Goal: Find specific page/section: Find specific page/section

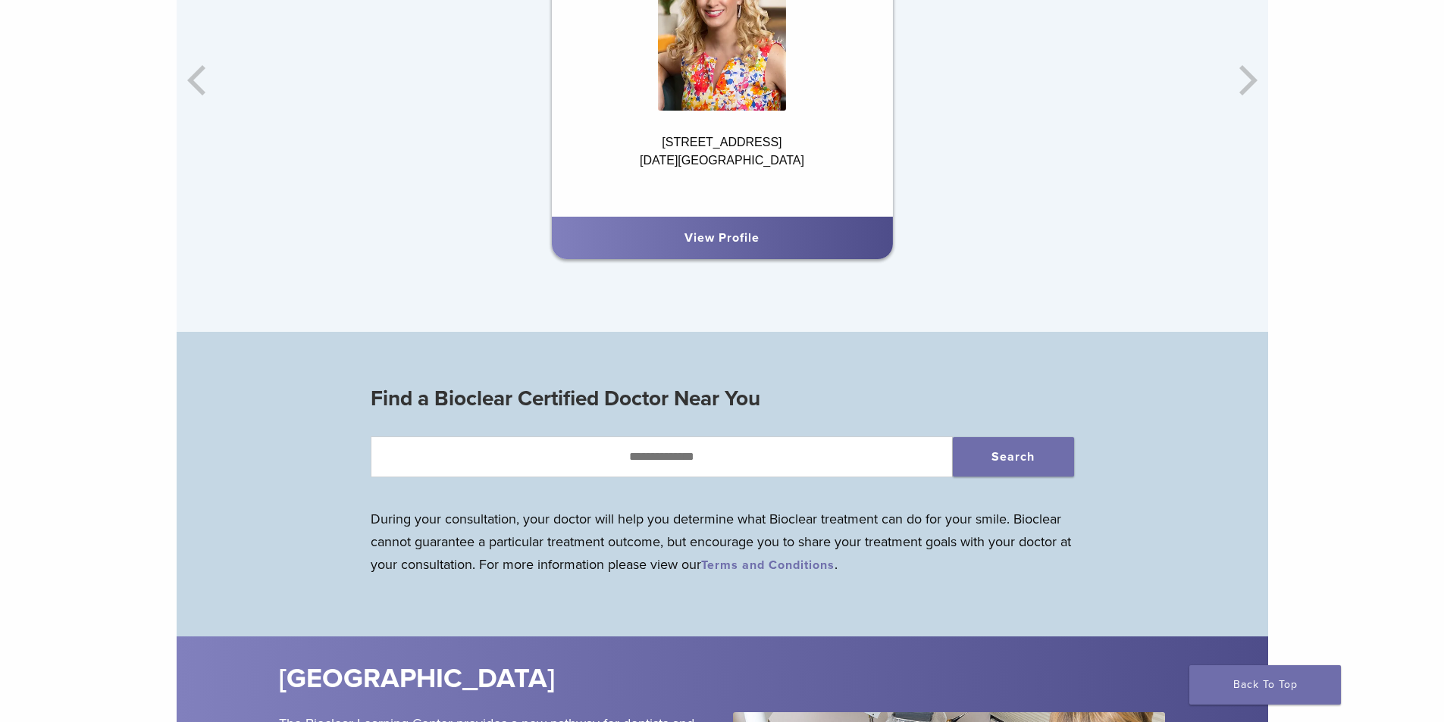
scroll to position [1365, 0]
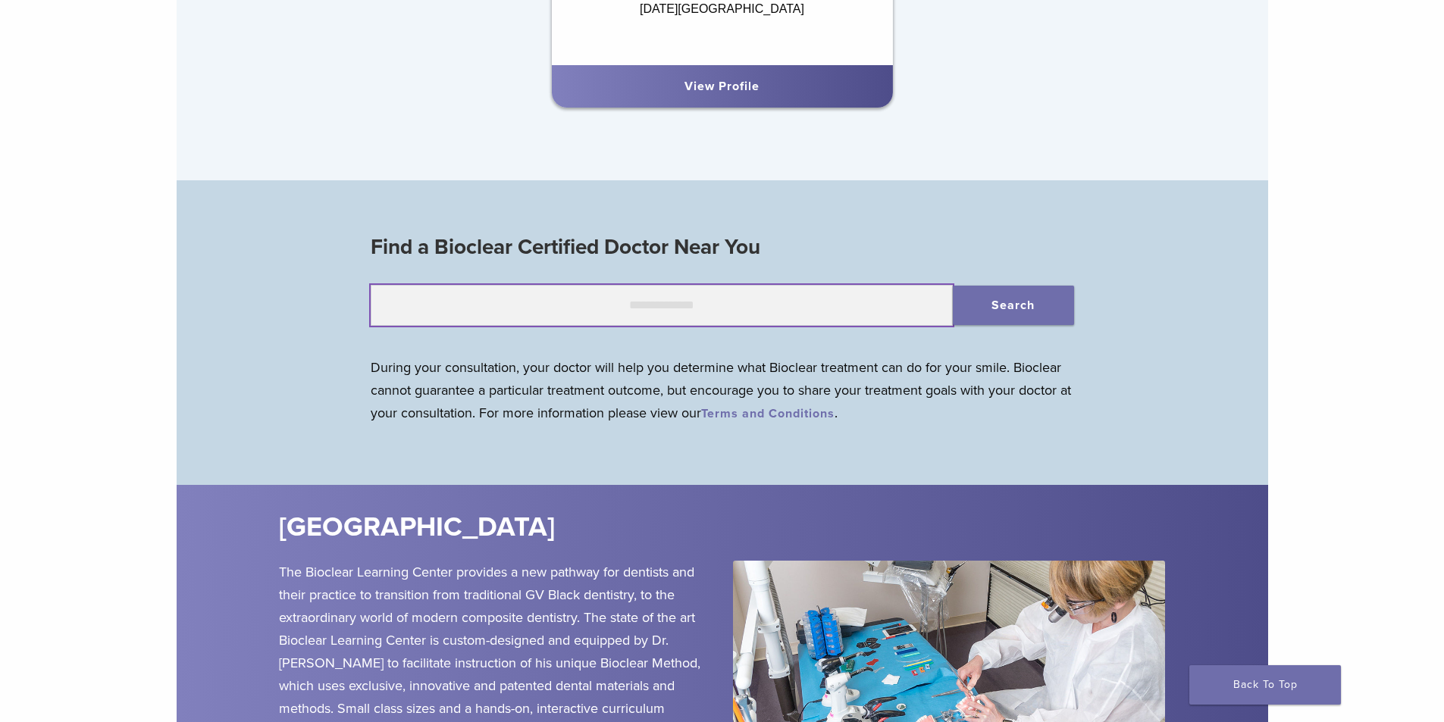
click at [706, 310] on input "text" at bounding box center [662, 305] width 582 height 41
type input "*****"
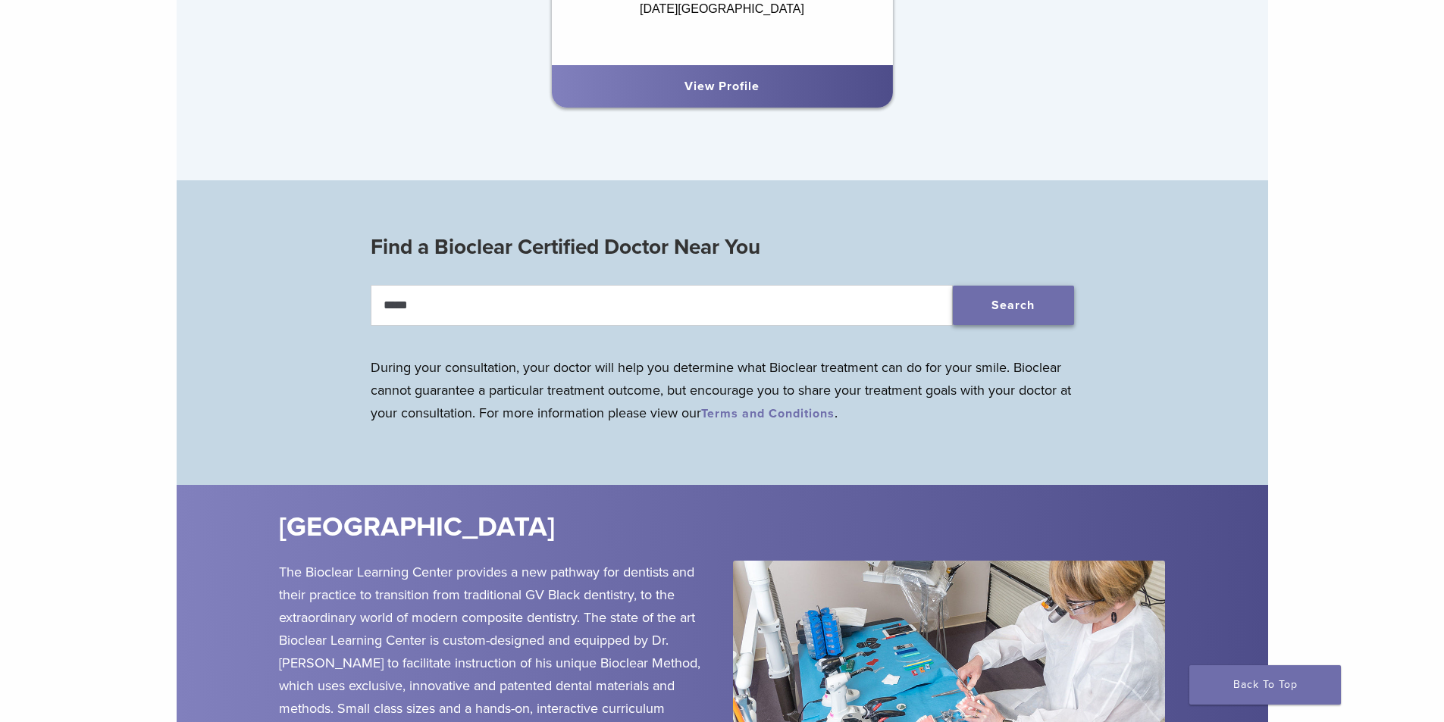
click at [1007, 303] on button "Search" at bounding box center [1013, 305] width 121 height 39
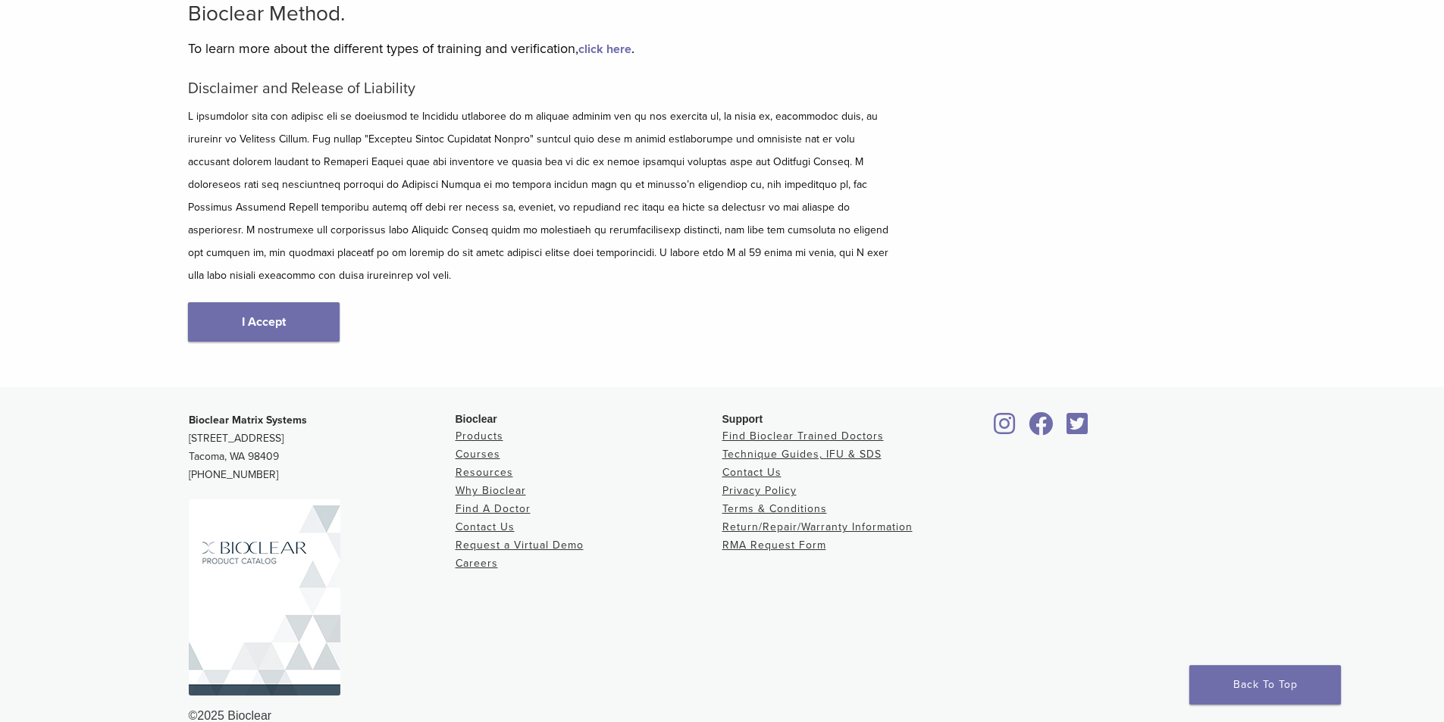
scroll to position [156, 0]
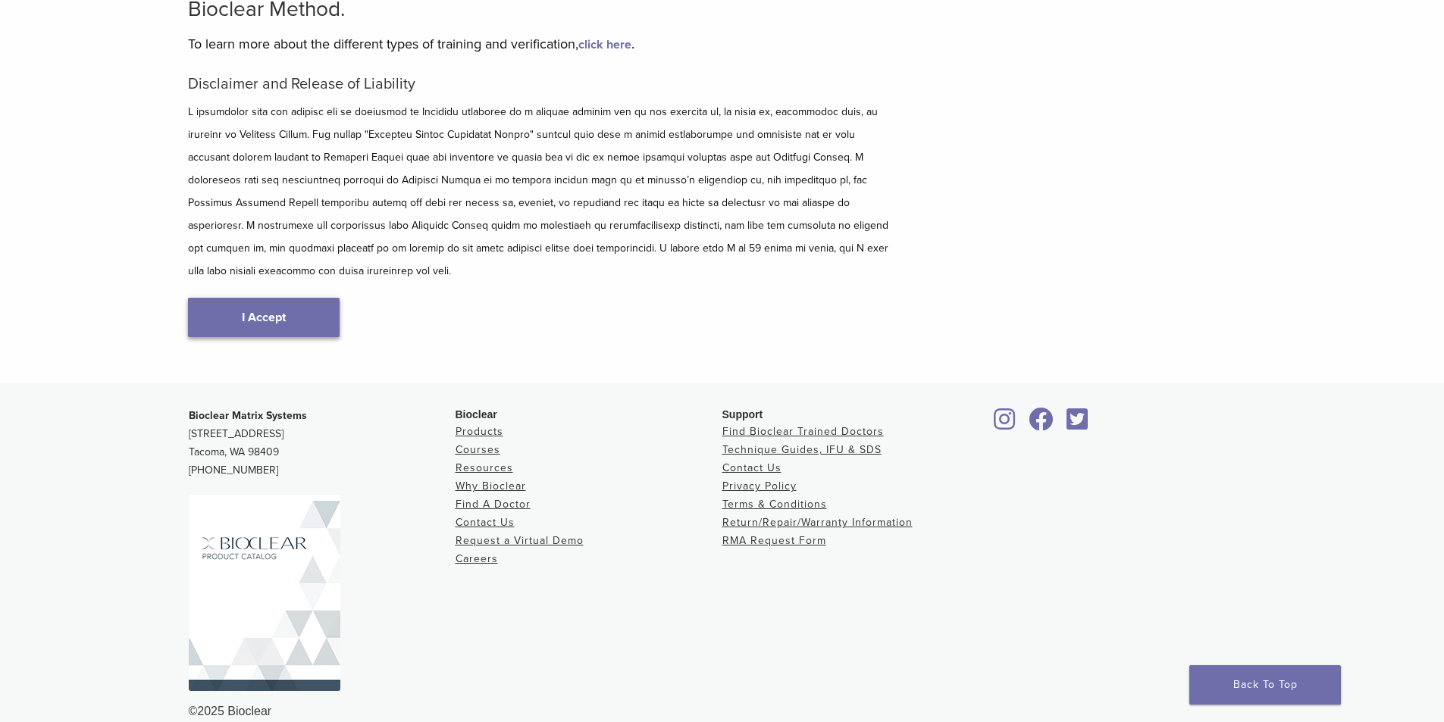
click at [279, 298] on link "I Accept" at bounding box center [264, 317] width 152 height 39
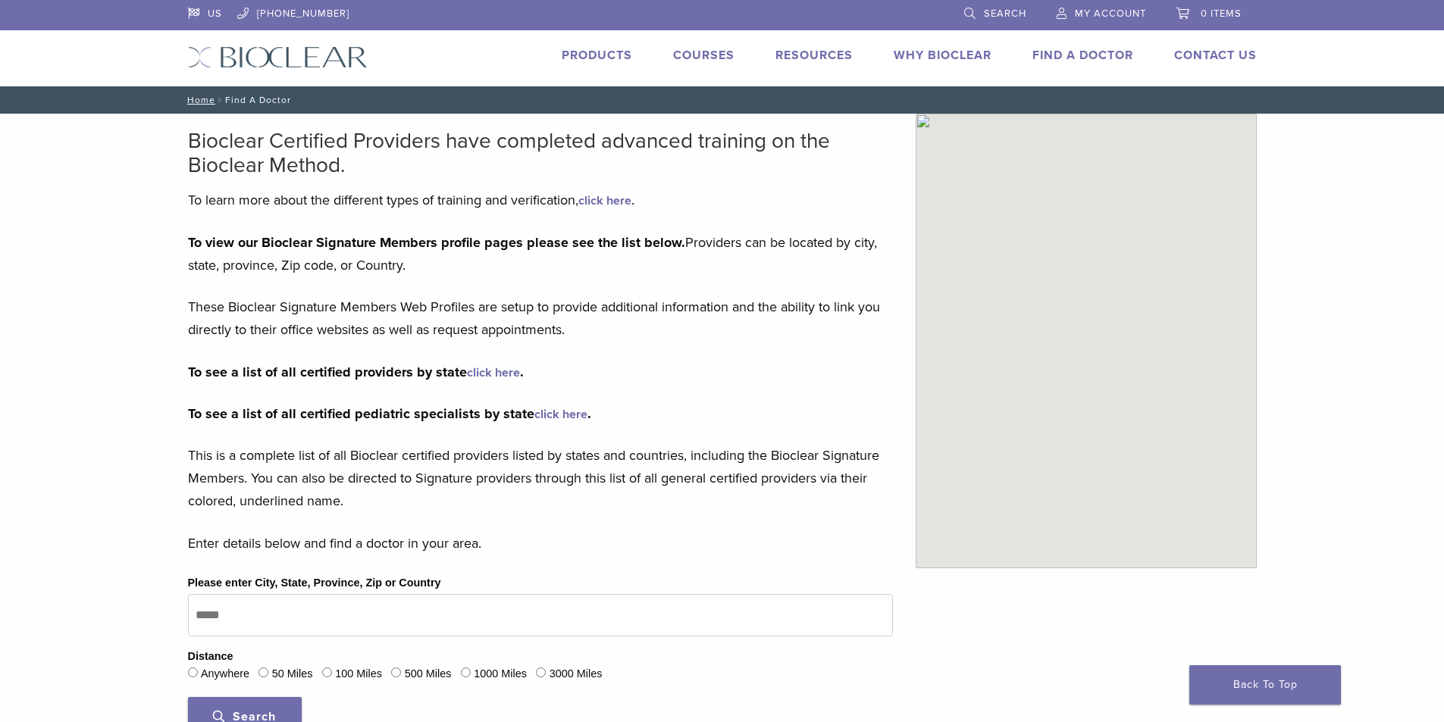
scroll to position [152, 0]
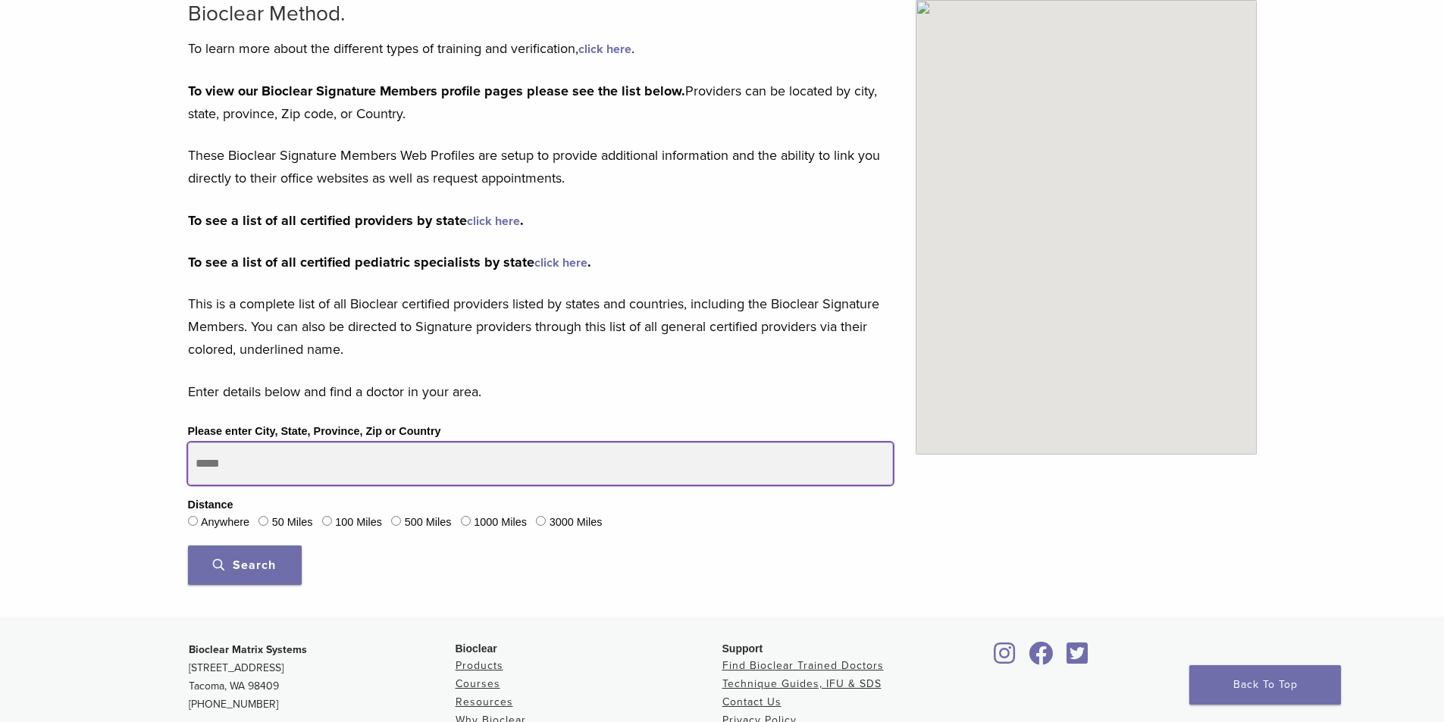
drag, startPoint x: 239, startPoint y: 463, endPoint x: 184, endPoint y: 462, distance: 54.6
click at [183, 466] on div "Please enter City, State, Province, Zip or Country Distance Anywhere 50 Miles 1…" at bounding box center [541, 509] width 728 height 174
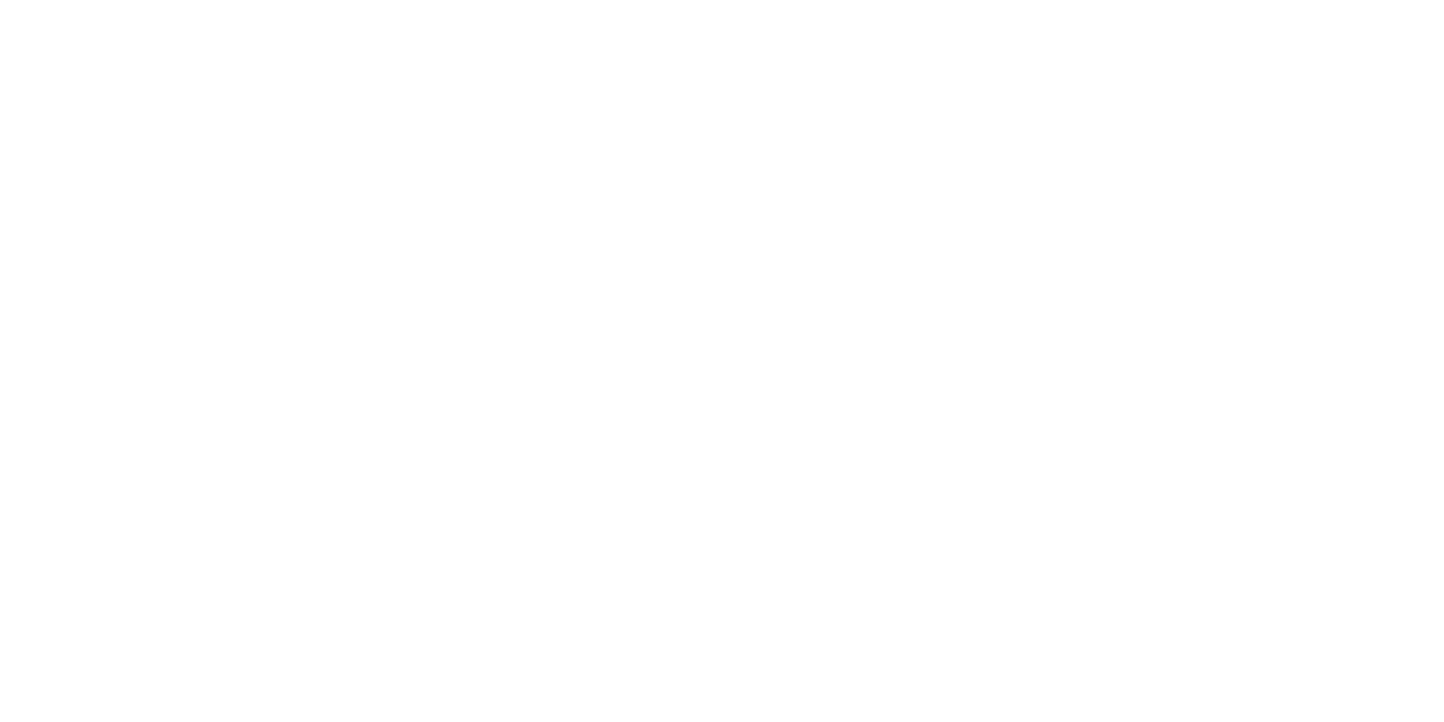
type input "*****"
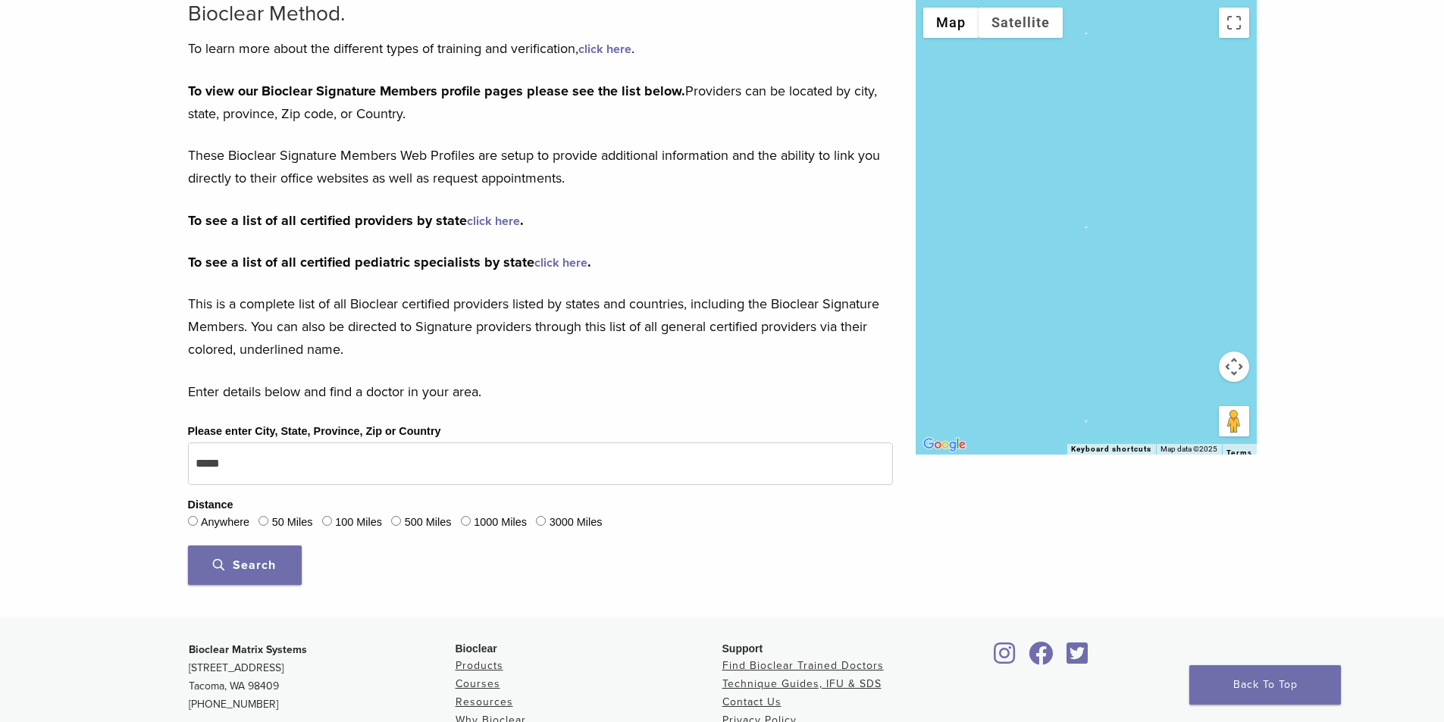
click at [258, 568] on span "Search" at bounding box center [244, 565] width 63 height 15
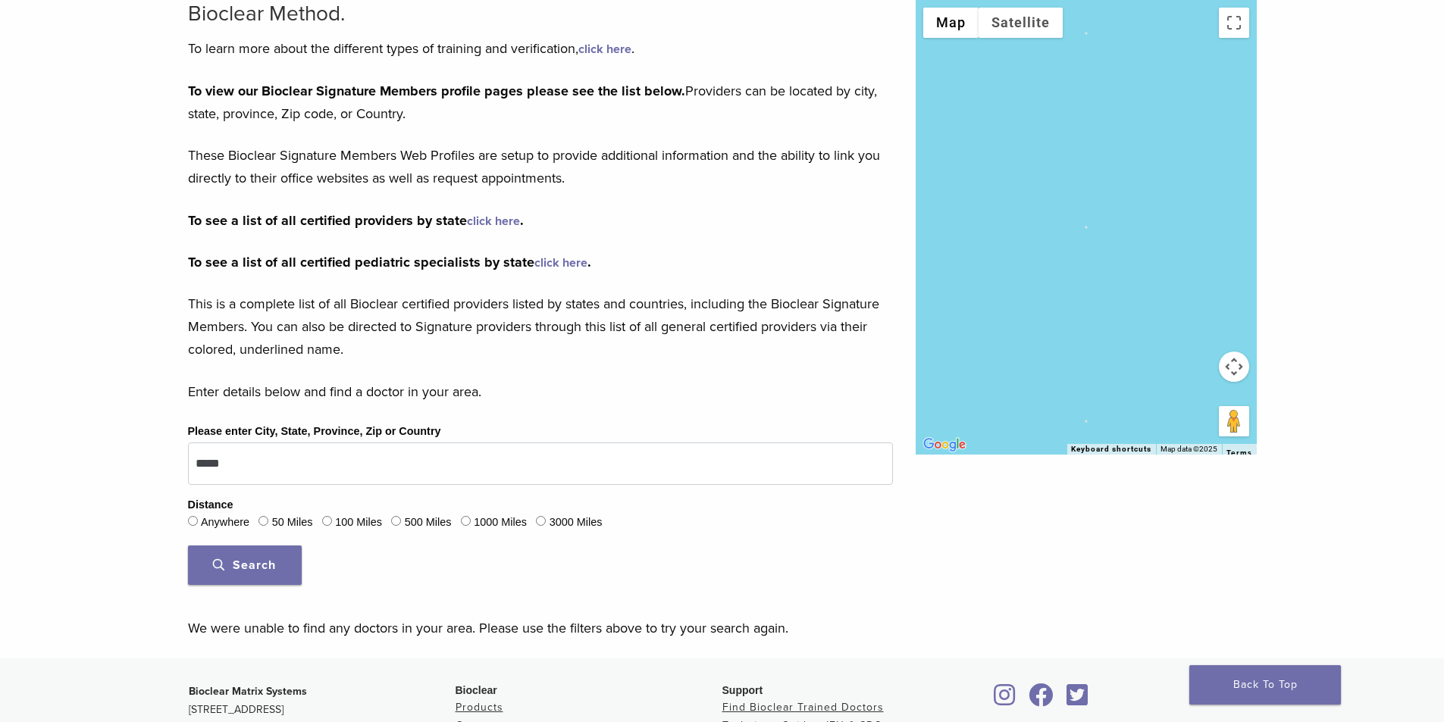
click at [268, 564] on span "Search" at bounding box center [244, 565] width 63 height 15
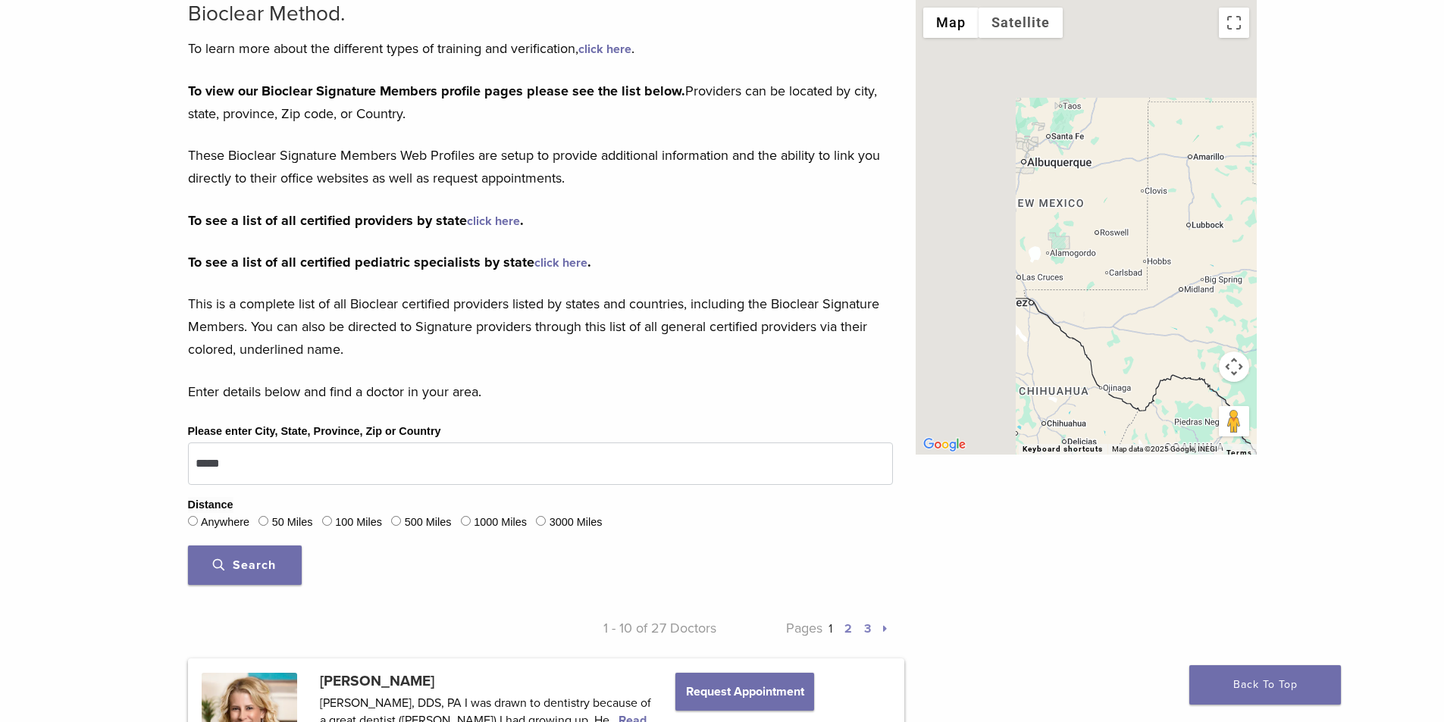
drag, startPoint x: 971, startPoint y: 148, endPoint x: 1258, endPoint y: 283, distance: 317.4
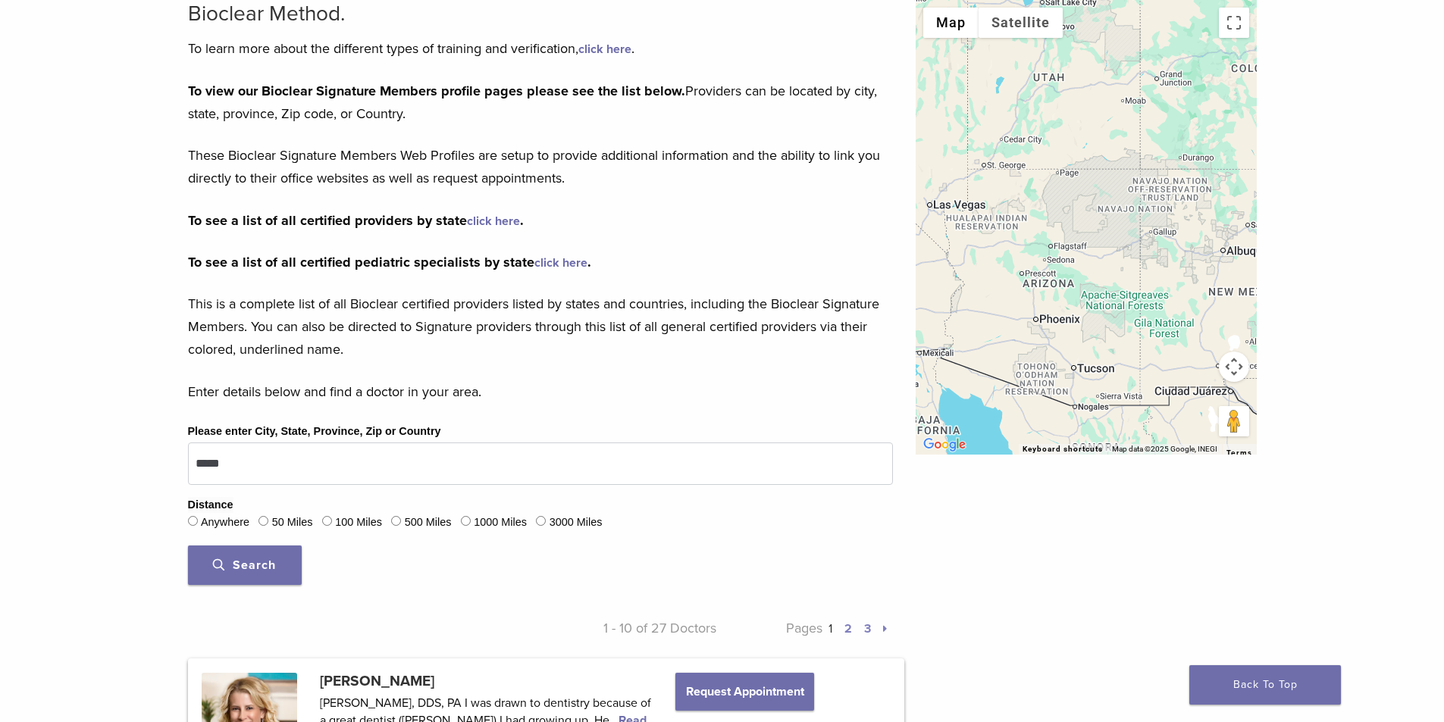
drag, startPoint x: 1066, startPoint y: 240, endPoint x: 1271, endPoint y: 331, distance: 224.0
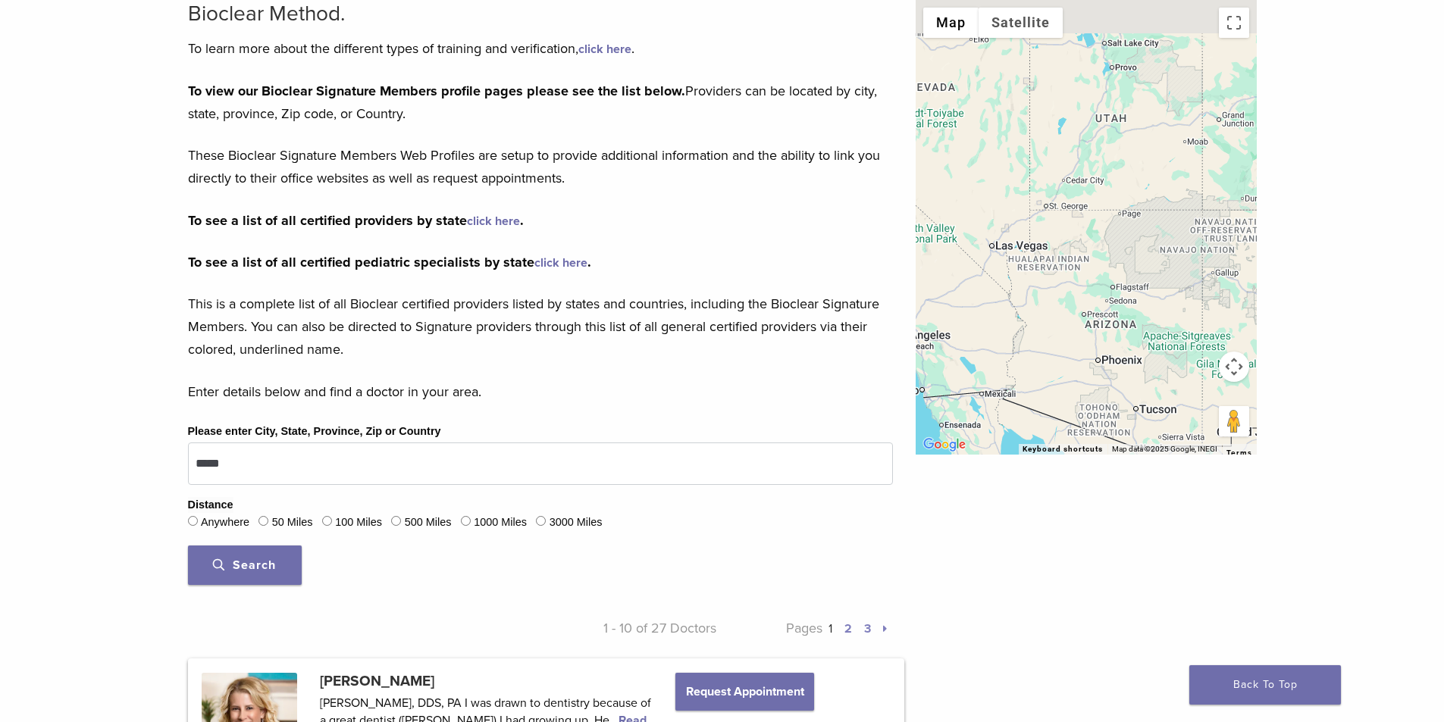
drag, startPoint x: 1105, startPoint y: 277, endPoint x: 1171, endPoint y: 318, distance: 77.6
click at [1171, 318] on div at bounding box center [1086, 227] width 341 height 455
click at [265, 566] on span "Search" at bounding box center [244, 565] width 63 height 15
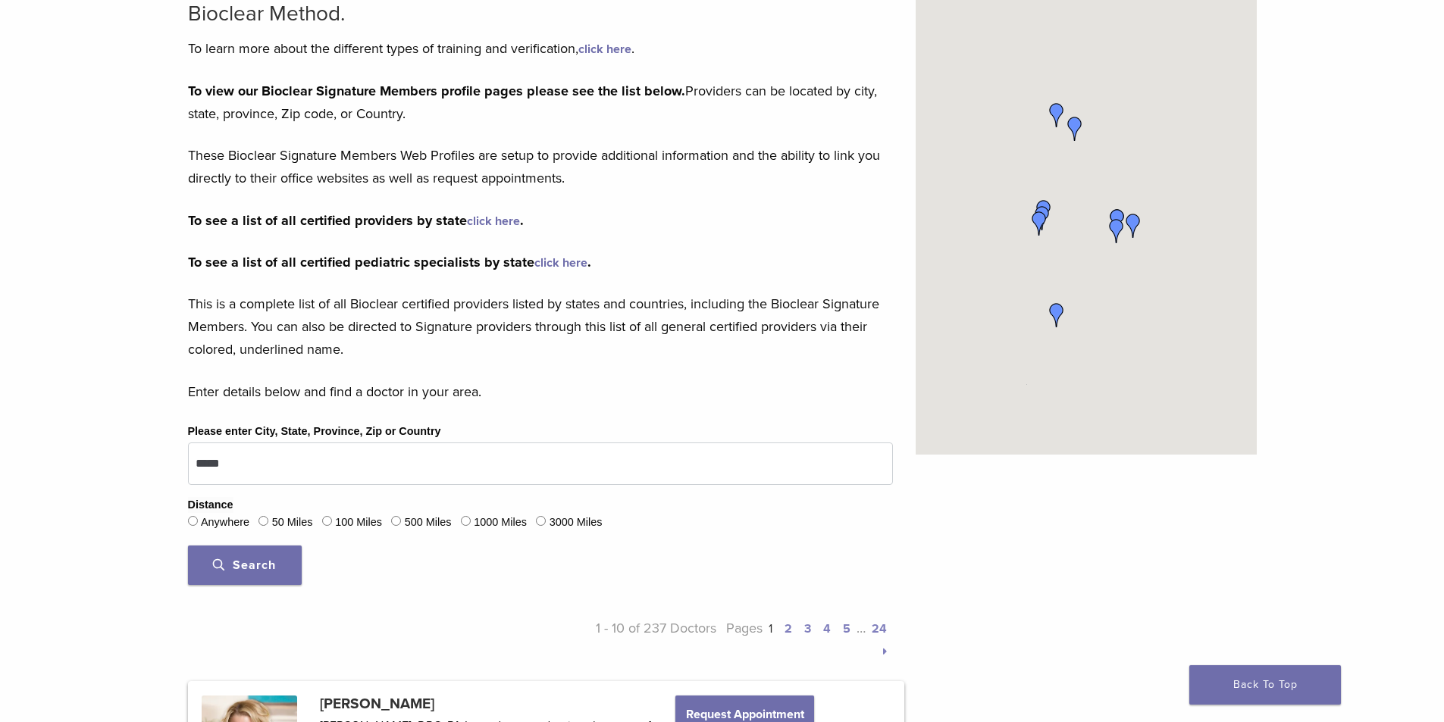
drag, startPoint x: 1062, startPoint y: 306, endPoint x: 980, endPoint y: 321, distance: 83.1
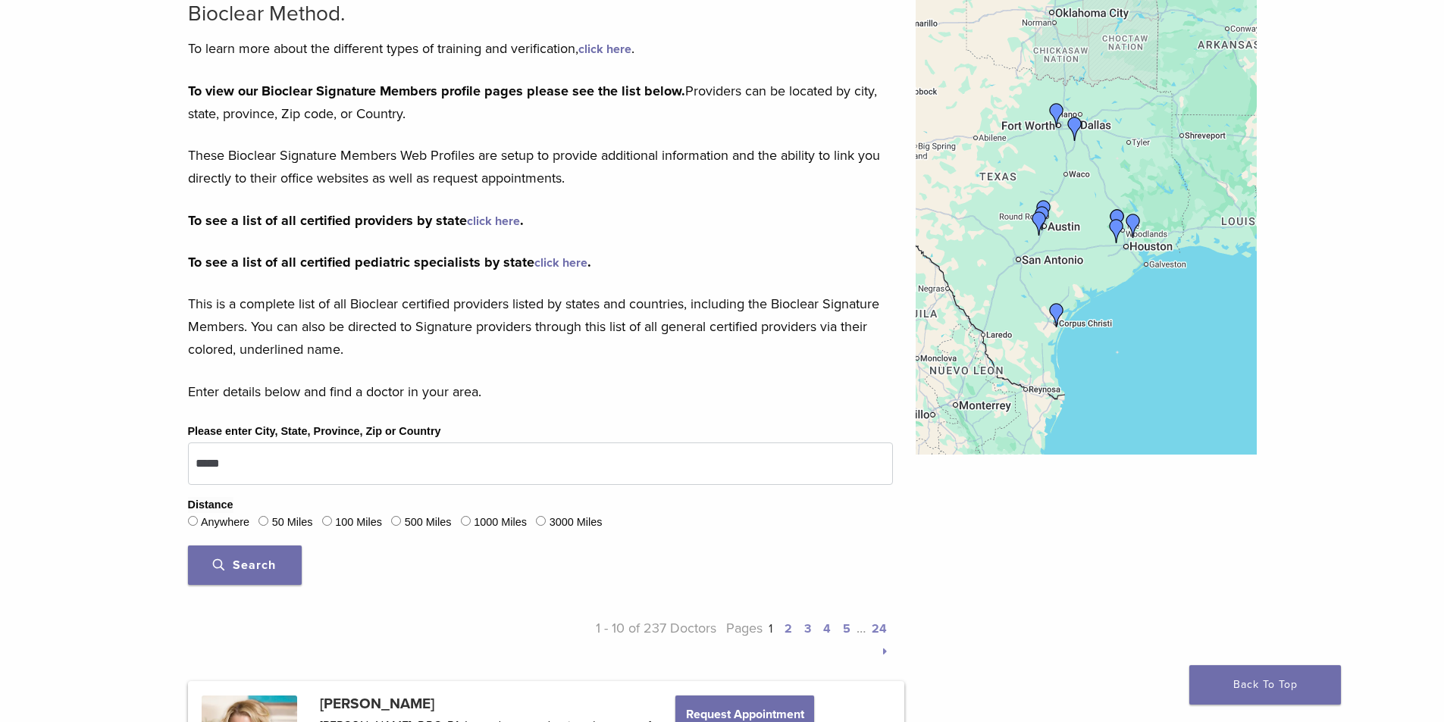
click at [932, 308] on div at bounding box center [1086, 227] width 341 height 455
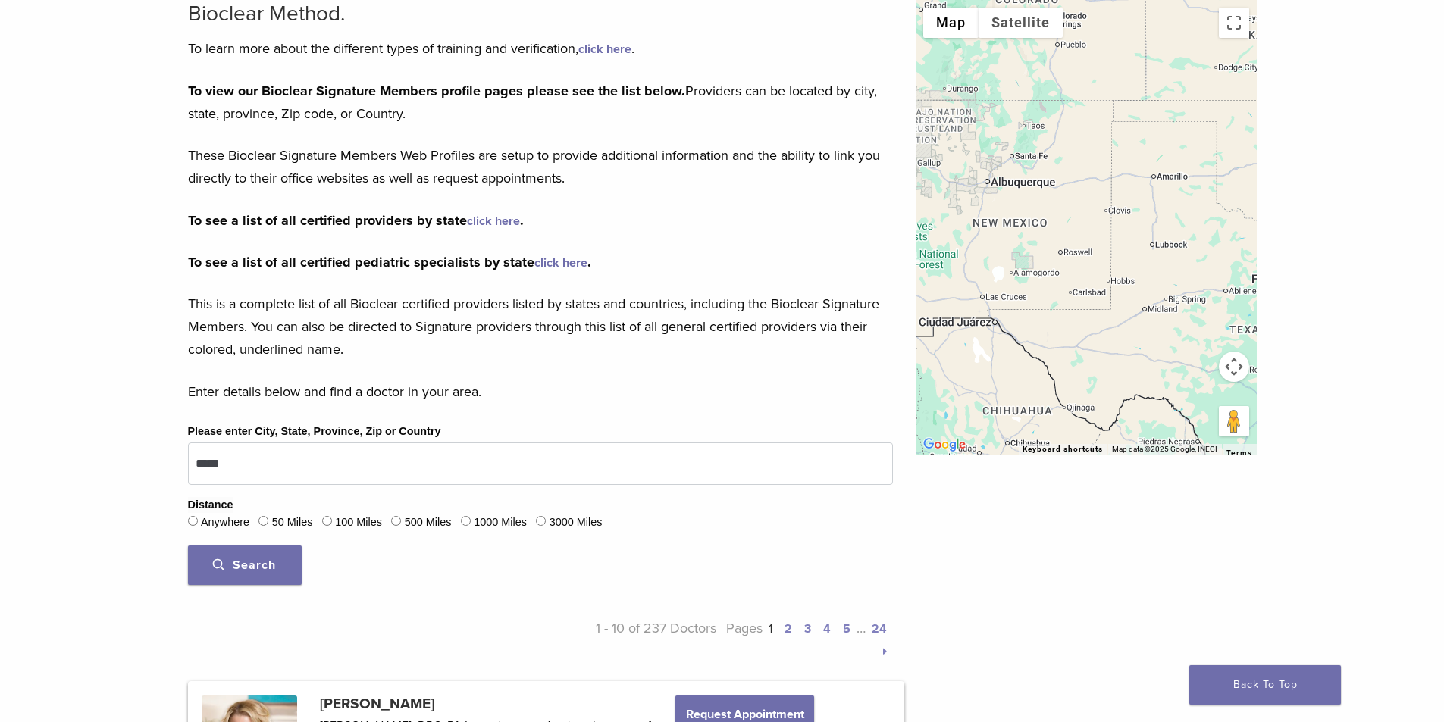
drag, startPoint x: 1038, startPoint y: 321, endPoint x: 1243, endPoint y: 456, distance: 245.8
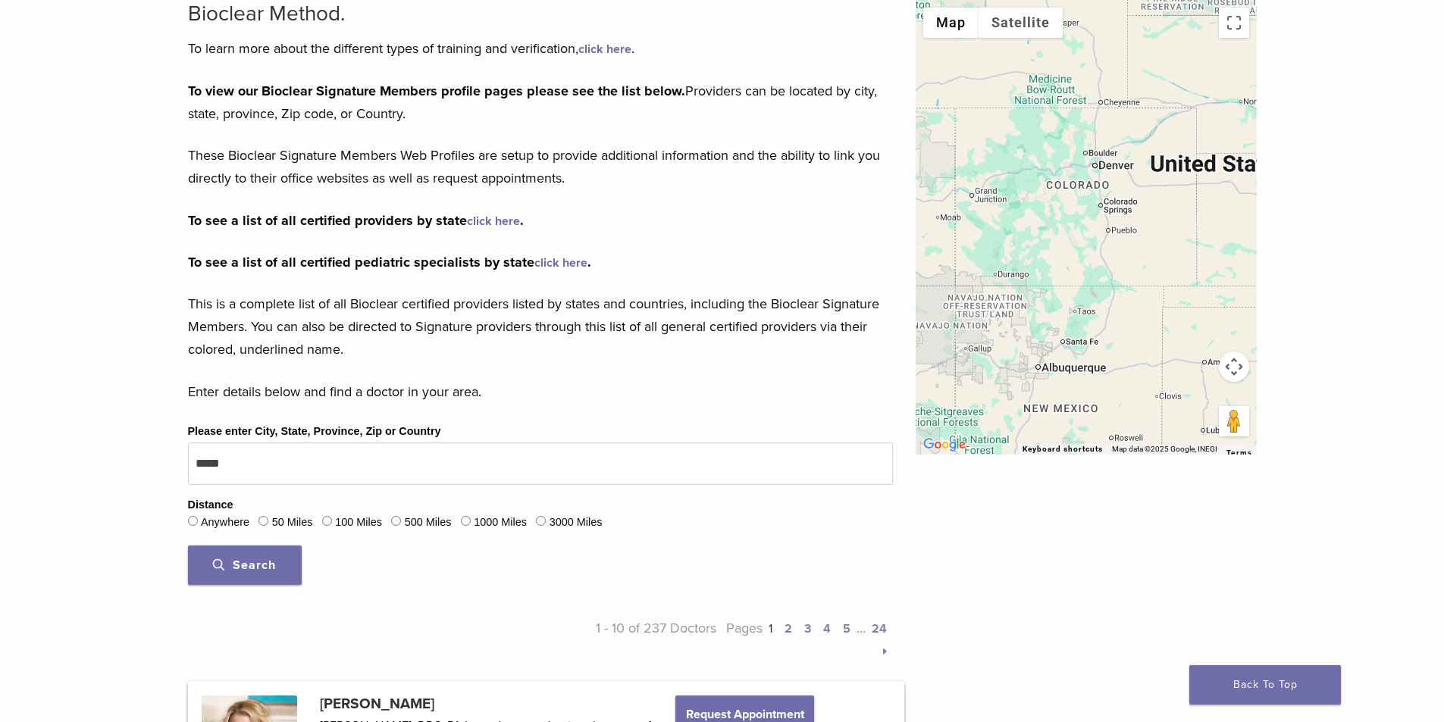
drag, startPoint x: 1143, startPoint y: 320, endPoint x: 1157, endPoint y: 481, distance: 162.0
click at [237, 556] on button "Search" at bounding box center [245, 565] width 114 height 39
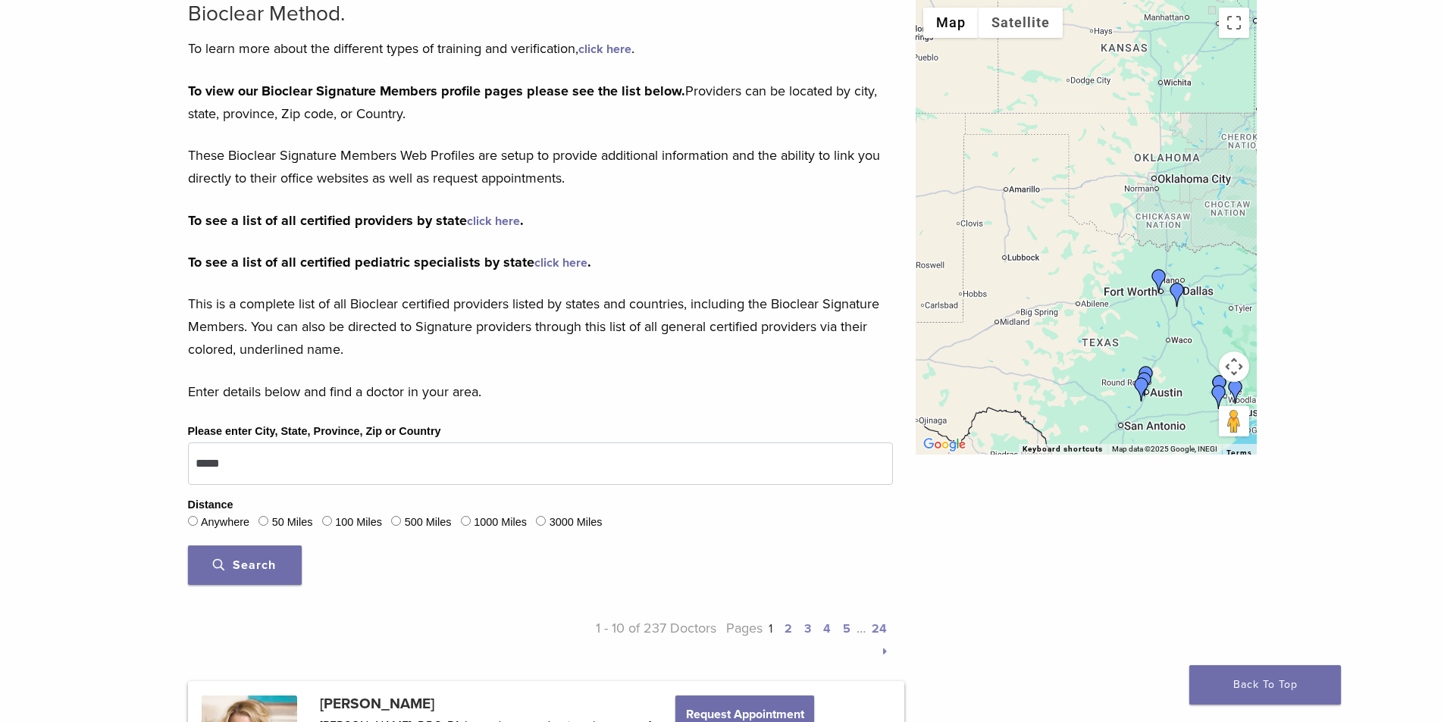
drag, startPoint x: 1101, startPoint y: 240, endPoint x: 1133, endPoint y: 325, distance: 91.1
click at [1205, 406] on div at bounding box center [1086, 227] width 341 height 455
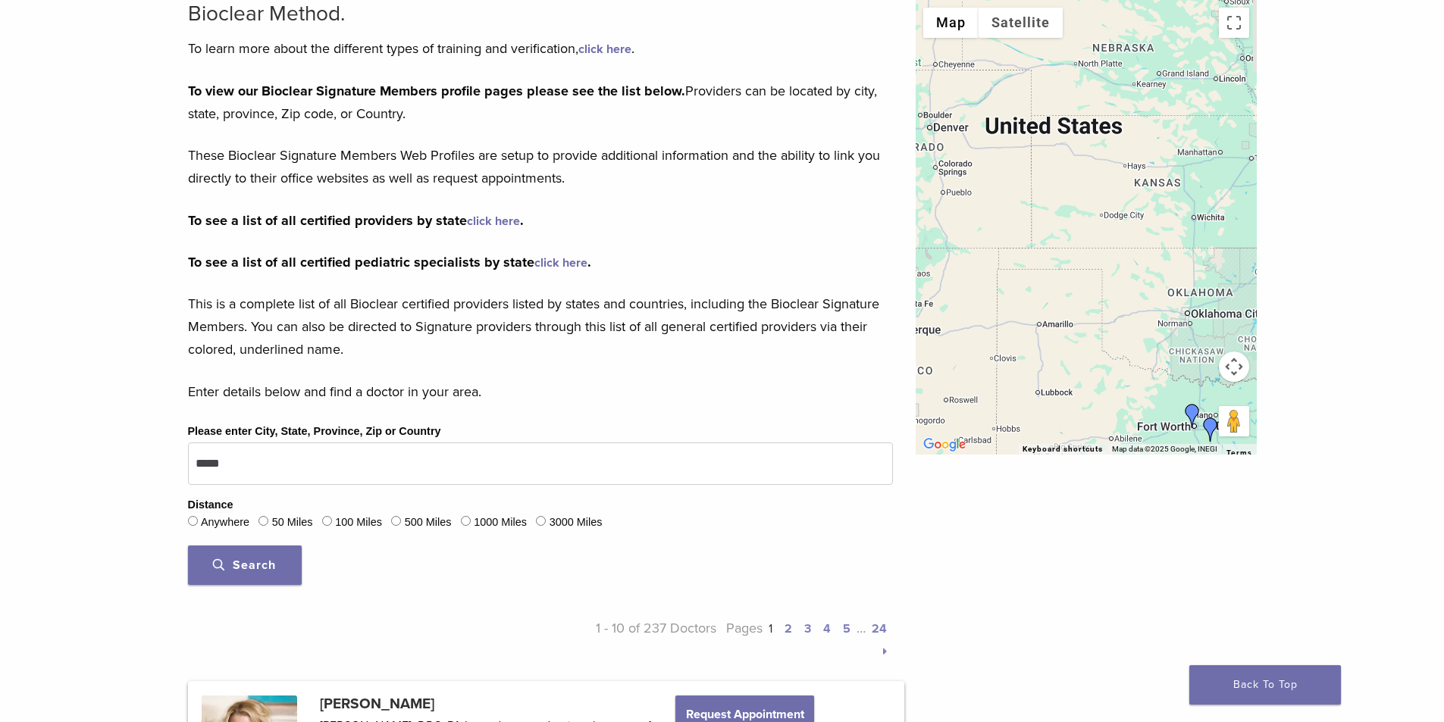
drag, startPoint x: 1096, startPoint y: 250, endPoint x: 1187, endPoint y: 342, distance: 129.2
click at [1232, 375] on div "Map Terrain Satellite Labels Keyboard shortcuts Map Data Map data ©2025 Google,…" at bounding box center [1086, 227] width 341 height 455
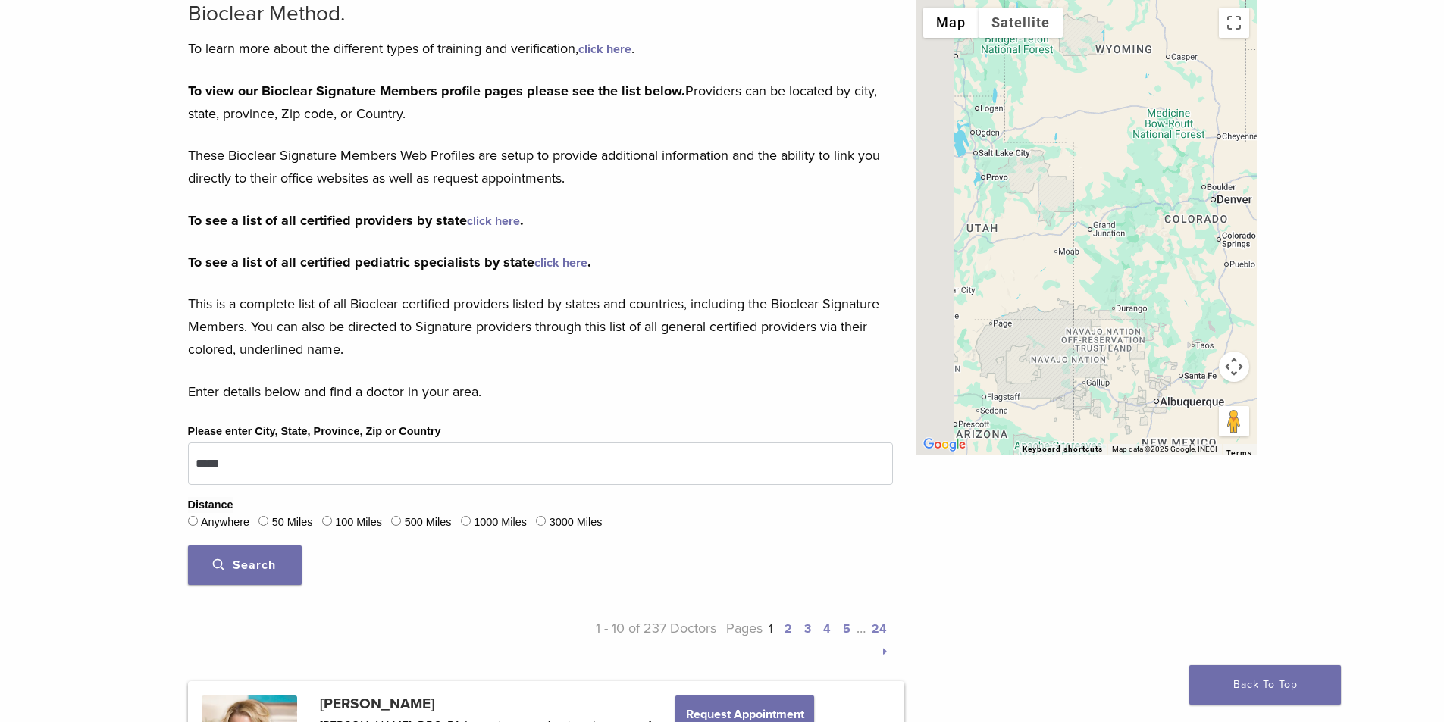
drag, startPoint x: 1044, startPoint y: 270, endPoint x: 1061, endPoint y: 240, distance: 33.9
click at [1229, 391] on div at bounding box center [1086, 227] width 341 height 455
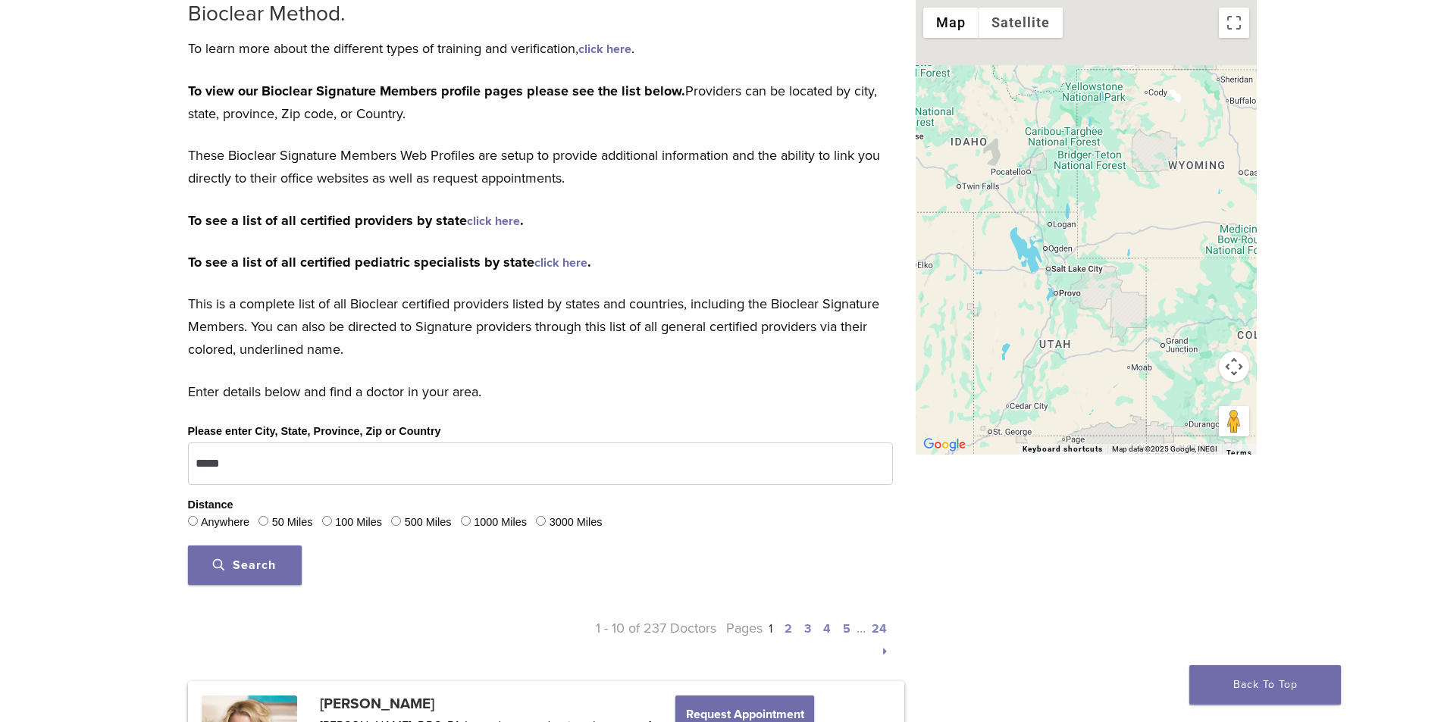
drag, startPoint x: 1061, startPoint y: 240, endPoint x: 1128, endPoint y: 314, distance: 99.8
click at [1132, 322] on div at bounding box center [1086, 227] width 341 height 455
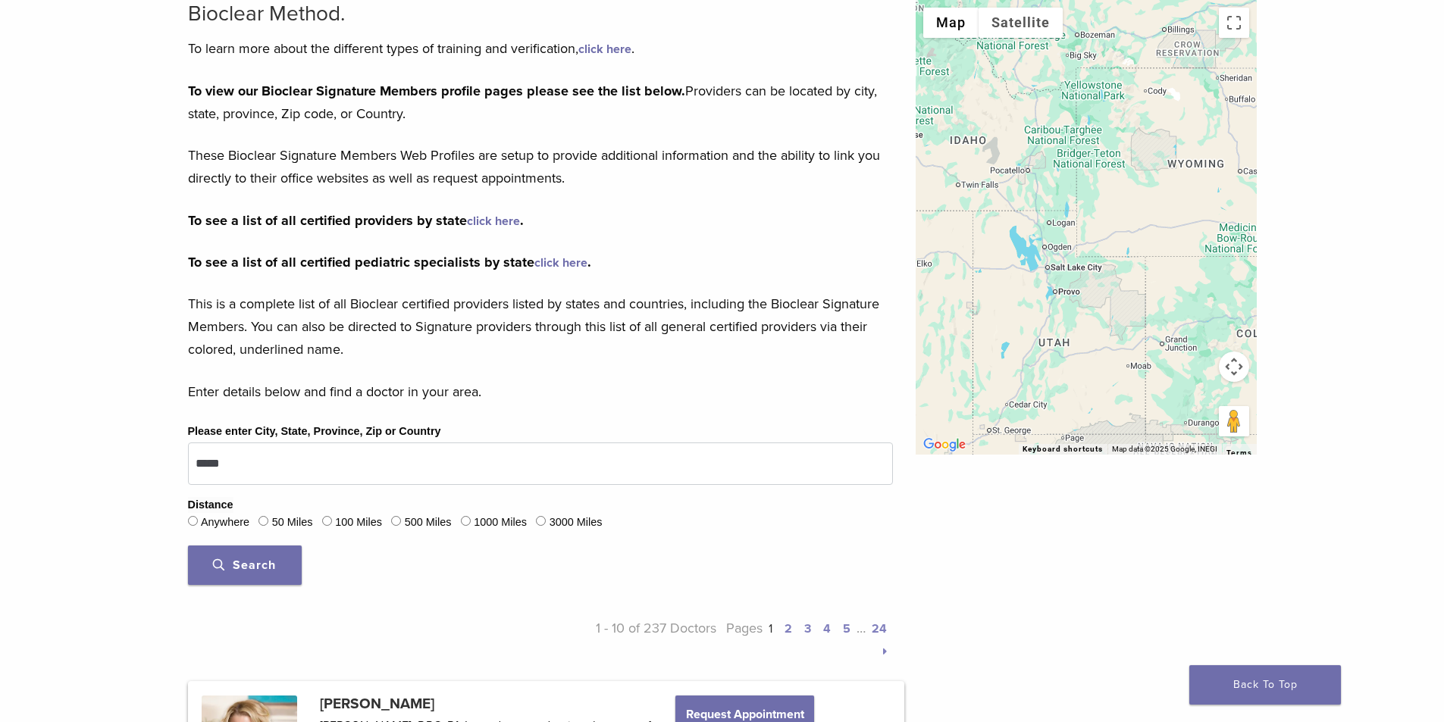
click at [1238, 365] on button "Map camera controls" at bounding box center [1234, 367] width 30 height 30
click at [1195, 399] on button "Zoom out" at bounding box center [1196, 405] width 30 height 30
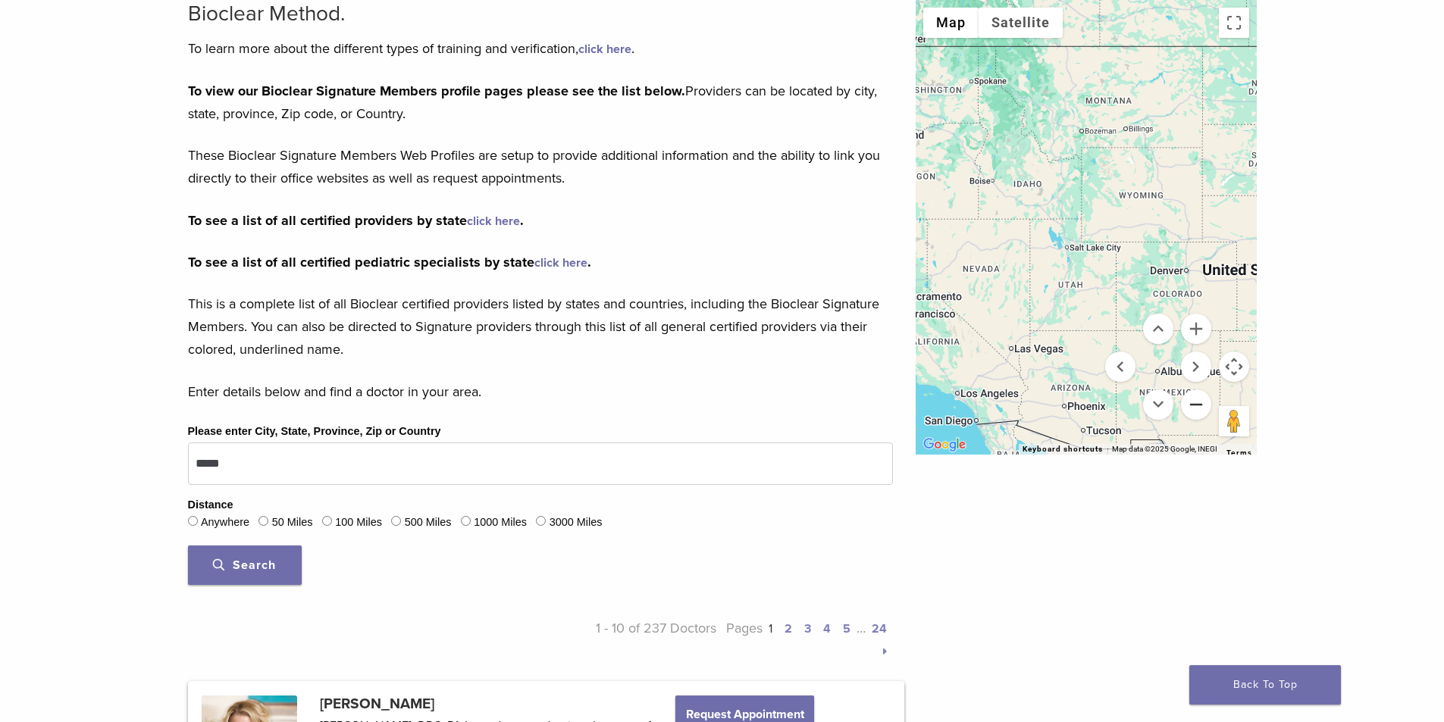
click at [1192, 400] on button "Zoom out" at bounding box center [1196, 405] width 30 height 30
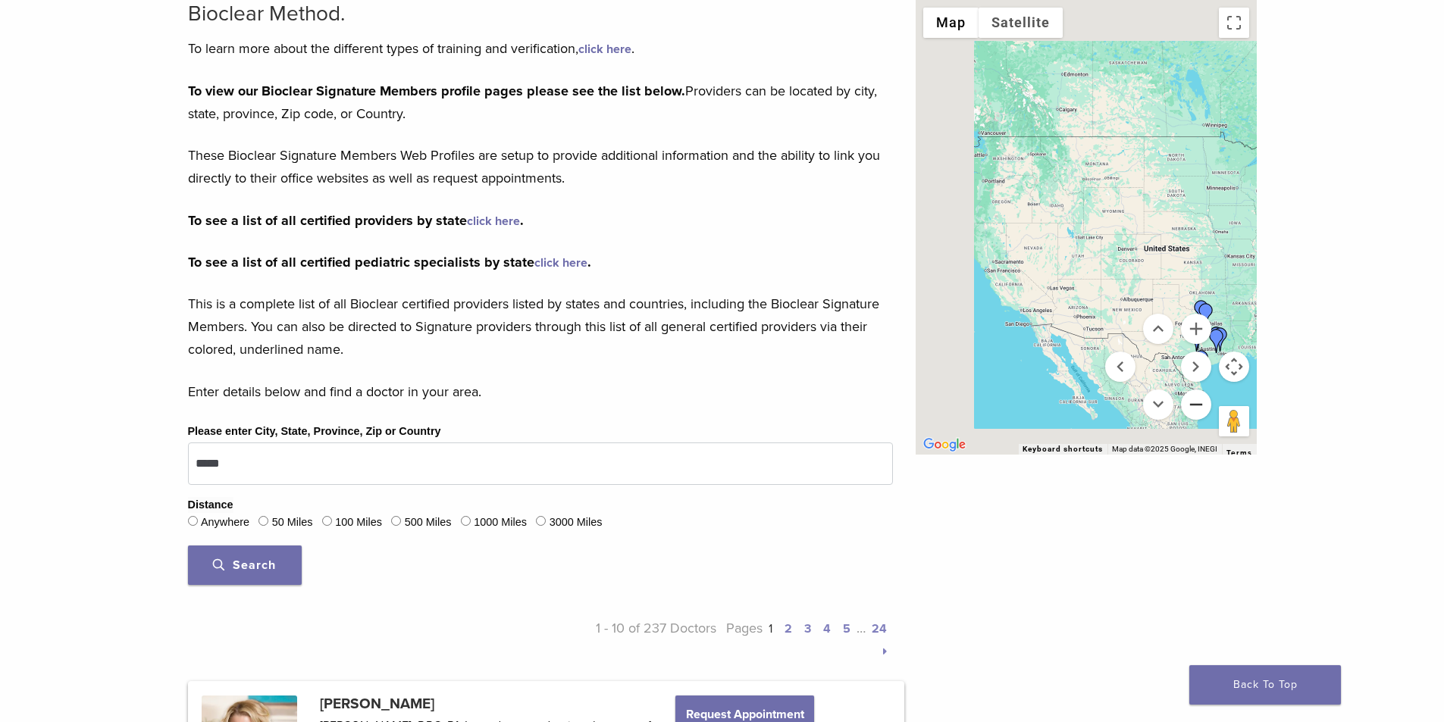
click at [1192, 400] on button "Zoom out" at bounding box center [1196, 405] width 30 height 30
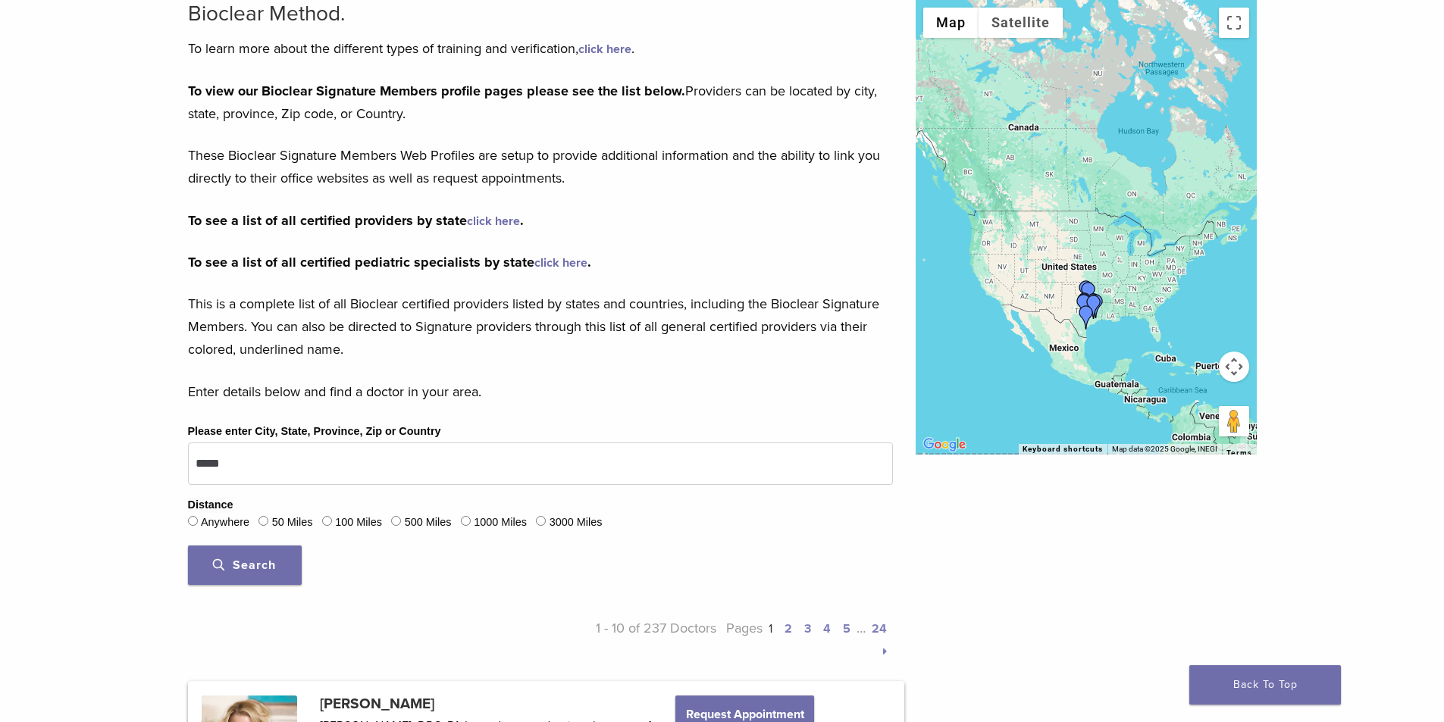
drag, startPoint x: 1125, startPoint y: 233, endPoint x: 1066, endPoint y: 262, distance: 65.8
click at [1066, 262] on div at bounding box center [1086, 227] width 341 height 455
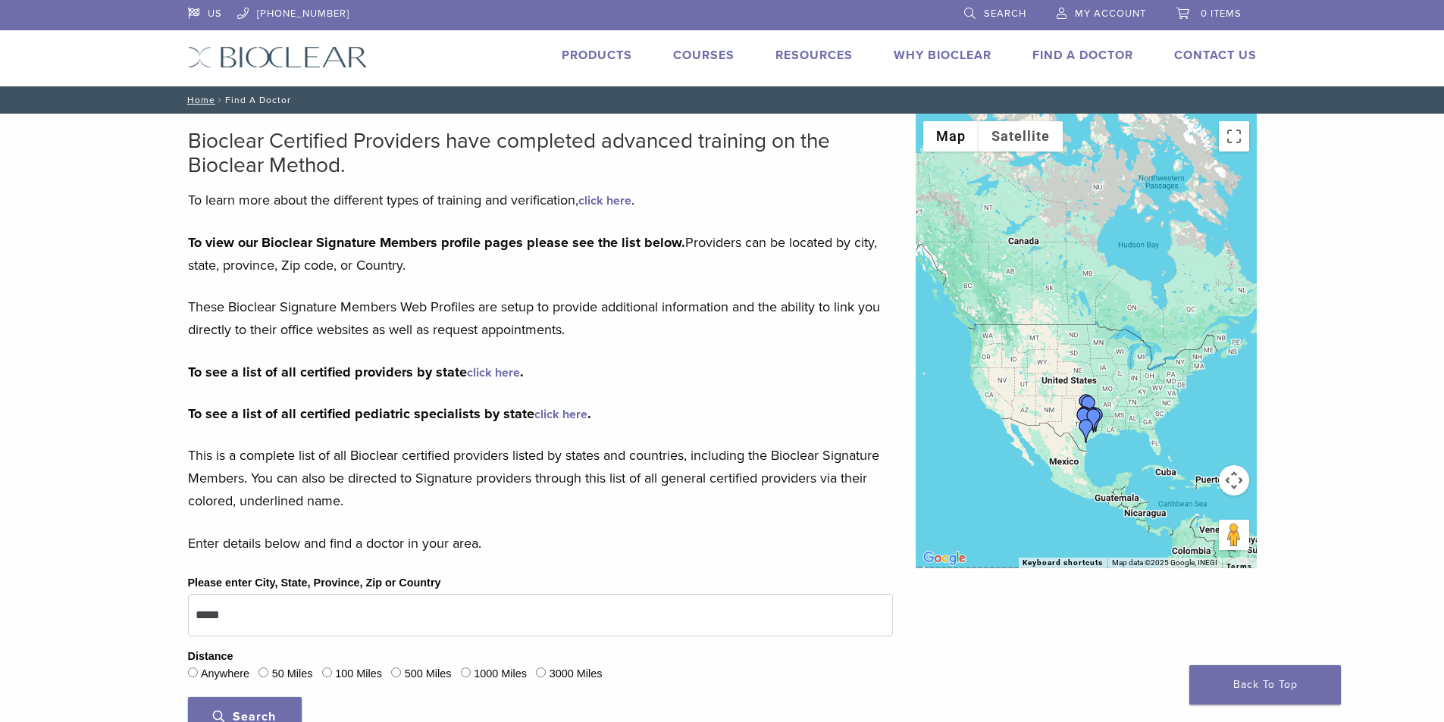
click at [706, 54] on link "Courses" at bounding box center [703, 55] width 61 height 15
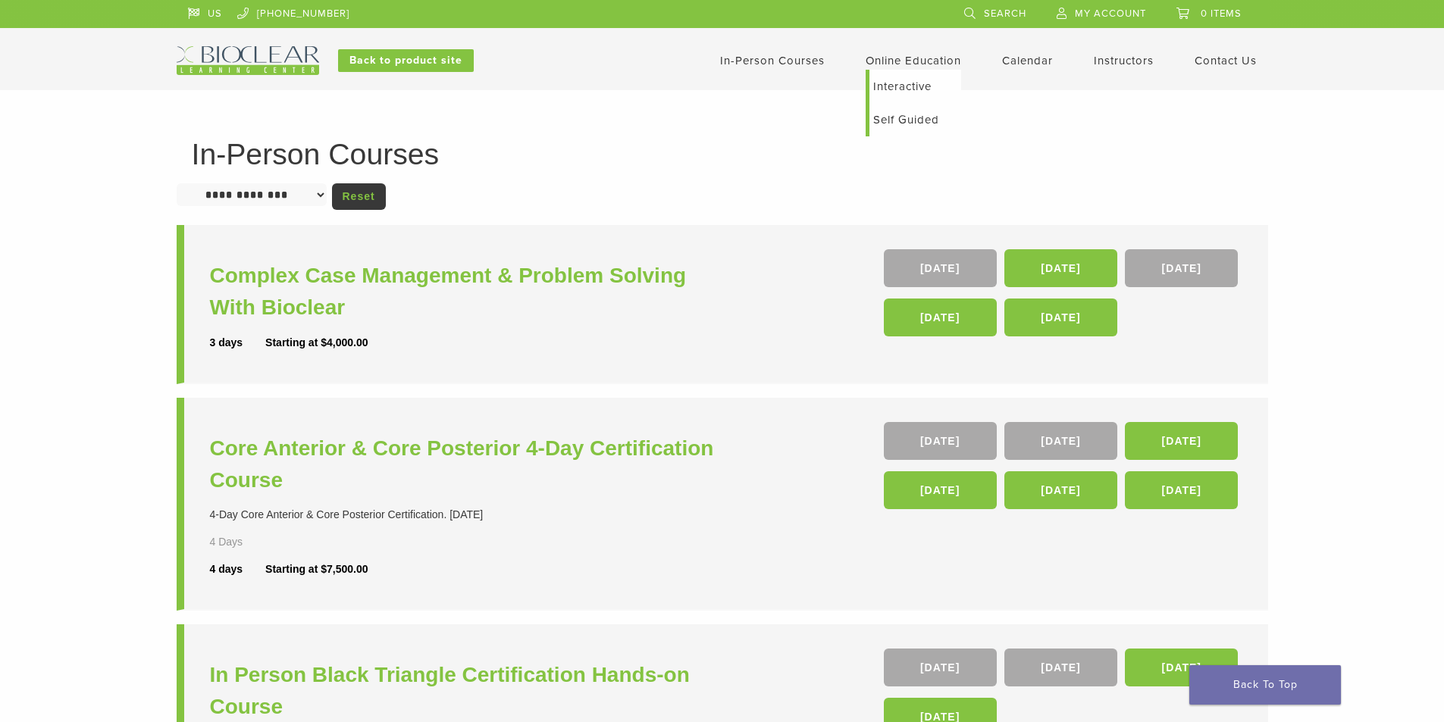
click at [904, 85] on link "Interactive" at bounding box center [916, 86] width 92 height 33
